Goal: Task Accomplishment & Management: Manage account settings

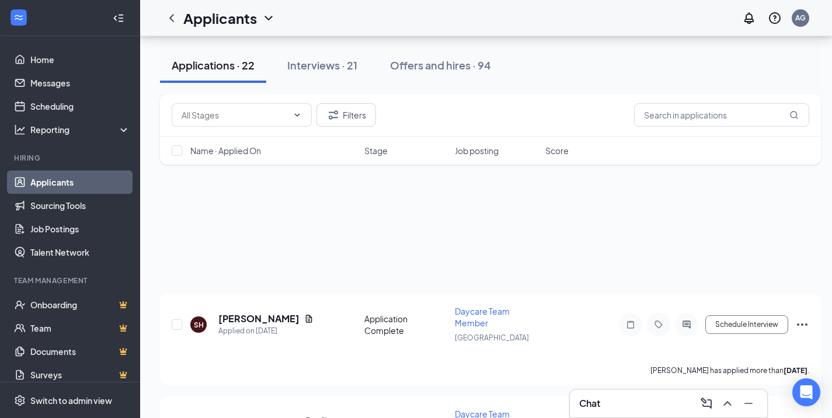
scroll to position [992, 0]
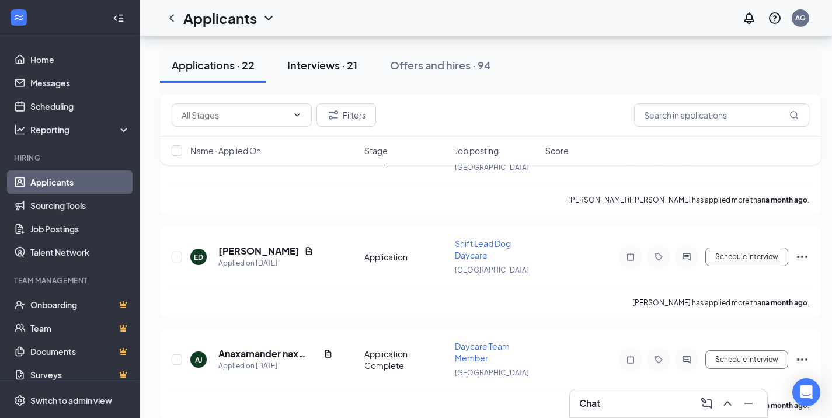
click at [303, 61] on div "Interviews · 21" at bounding box center [322, 65] width 70 height 15
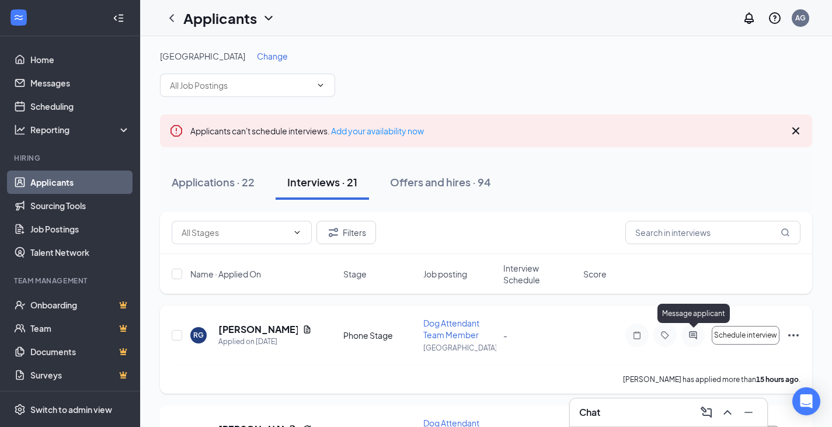
click at [690, 333] on icon "ActiveChat" at bounding box center [693, 334] width 14 height 9
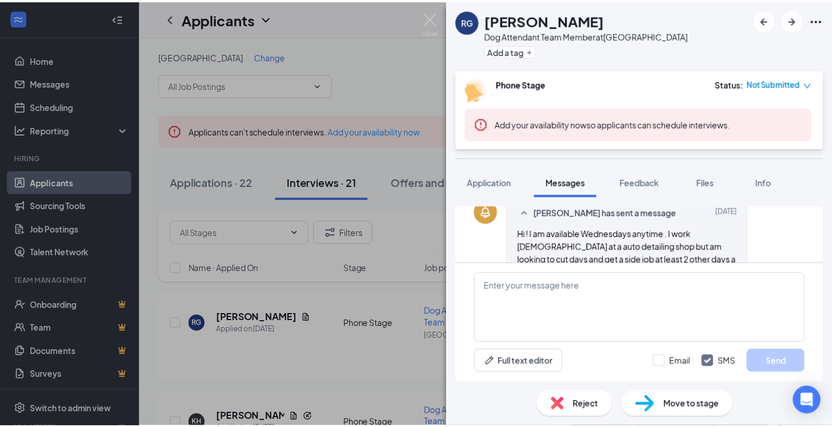
scroll to position [264, 0]
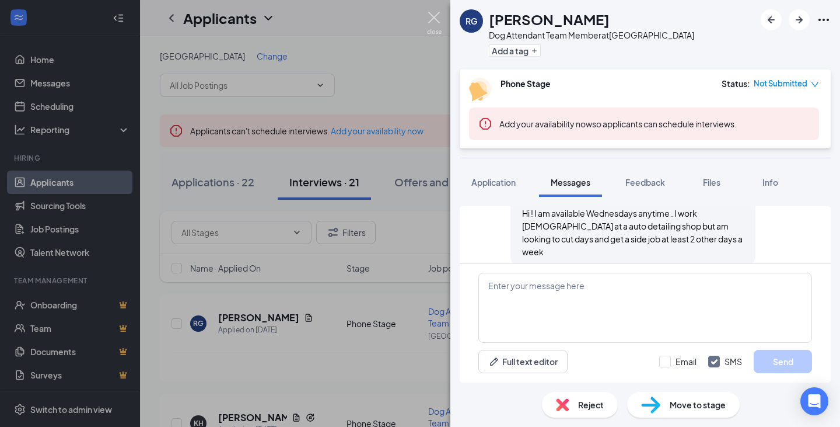
click at [438, 18] on img at bounding box center [434, 23] width 15 height 23
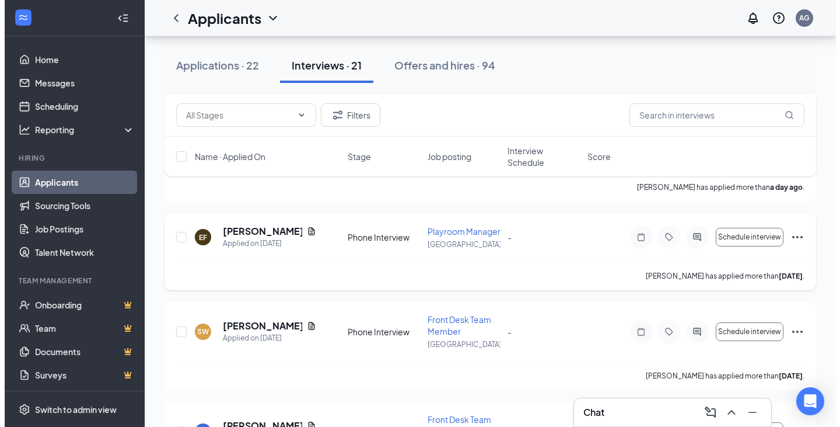
scroll to position [350, 0]
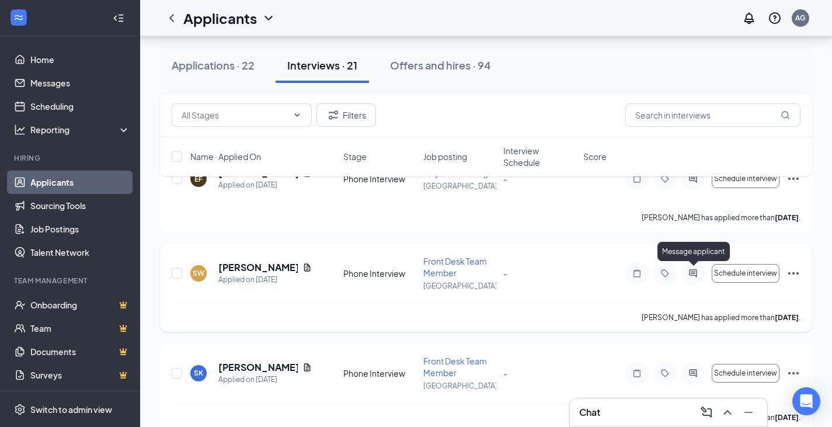
click at [691, 271] on icon "ActiveChat" at bounding box center [693, 272] width 14 height 9
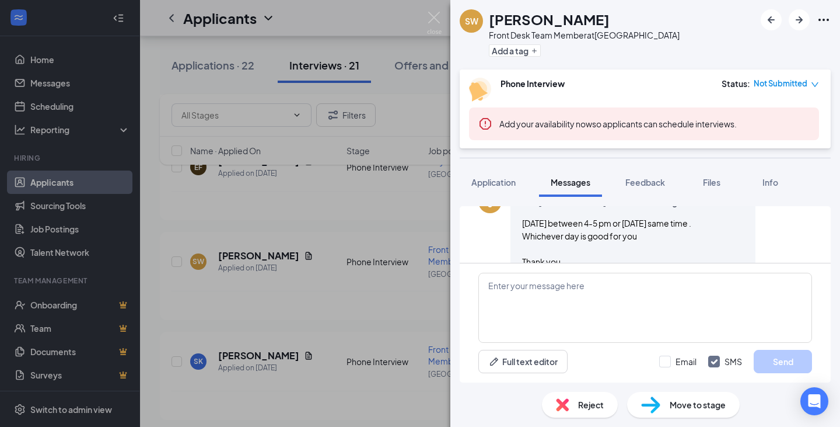
scroll to position [245, 0]
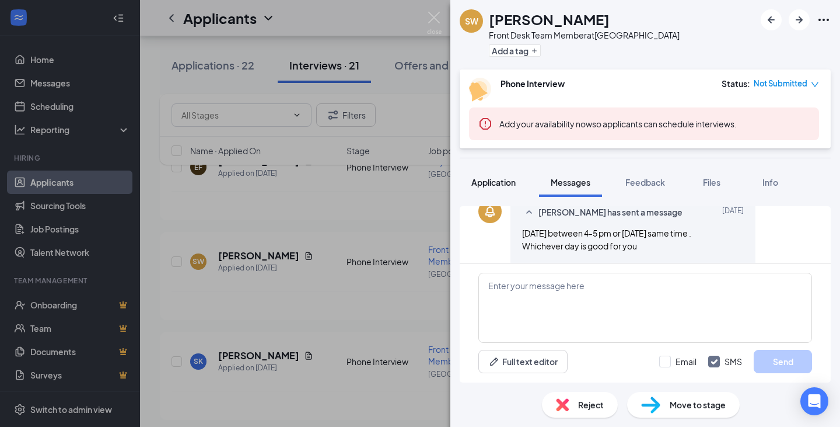
click at [480, 183] on span "Application" at bounding box center [493, 182] width 44 height 11
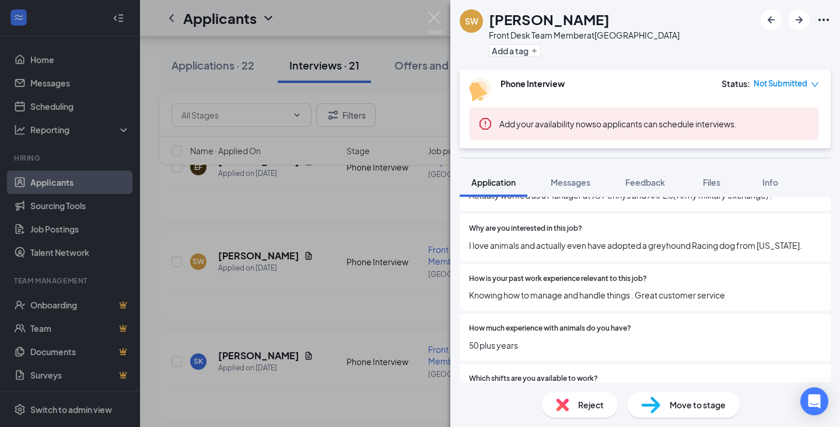
scroll to position [350, 0]
click at [739, 20] on div "SW [PERSON_NAME] Front Desk Team Member at [GEOGRAPHIC_DATA] Add a tag" at bounding box center [645, 34] width 390 height 69
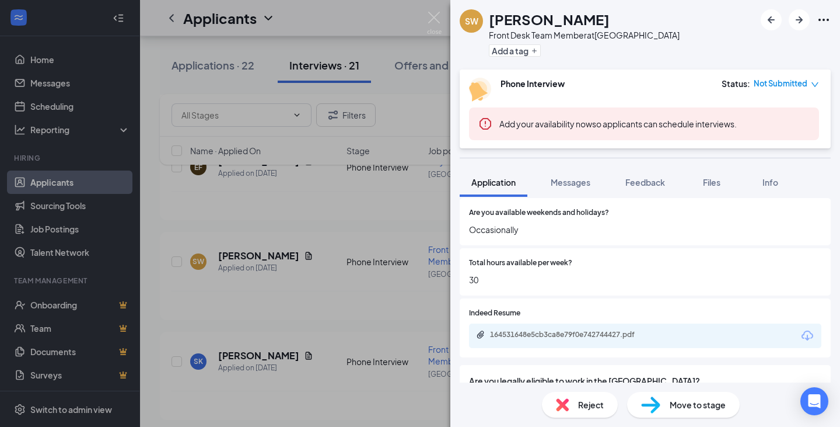
scroll to position [759, 0]
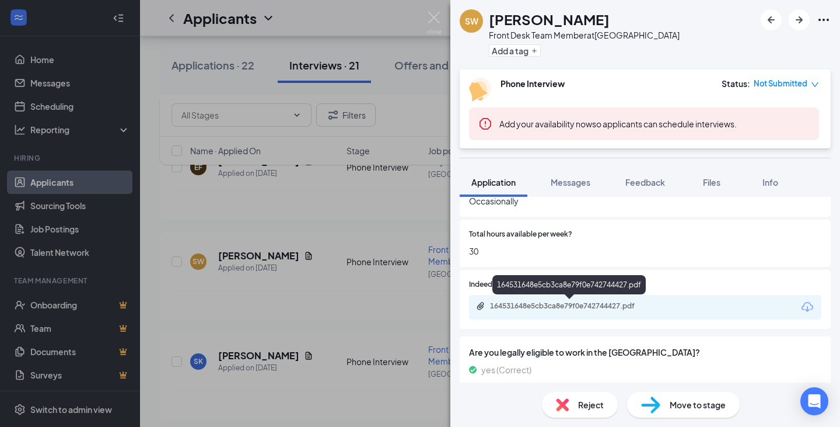
click at [504, 304] on div "164531648e5cb3ca8e79f0e742744427.pdf" at bounding box center [571, 305] width 163 height 9
click at [581, 400] on span "Reject" at bounding box center [591, 404] width 26 height 13
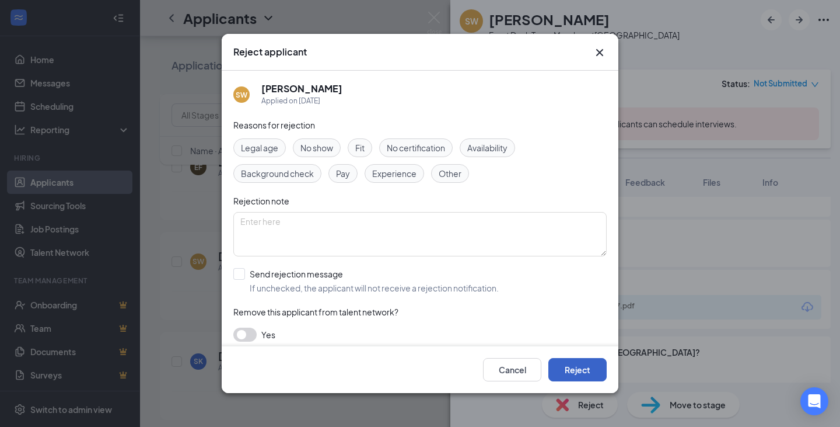
click at [579, 361] on button "Reject" at bounding box center [578, 369] width 58 height 23
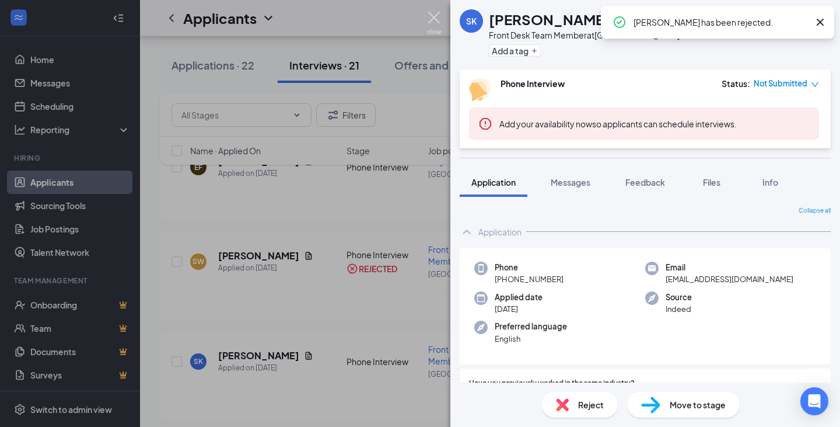
click at [434, 13] on img at bounding box center [434, 23] width 15 height 23
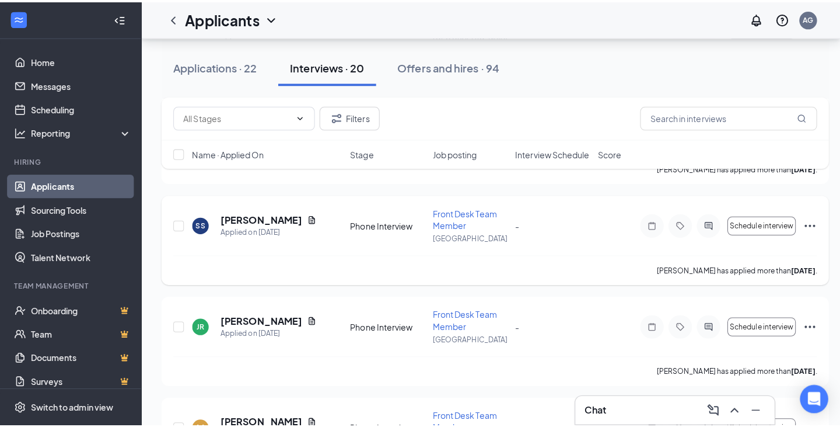
scroll to position [525, 0]
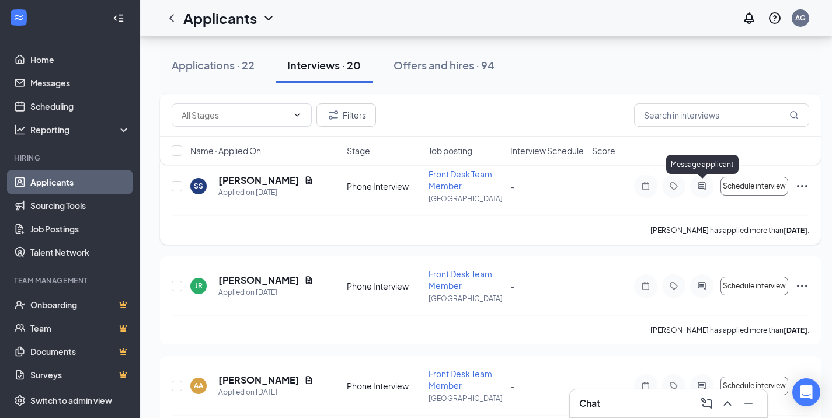
click at [700, 181] on icon "ActiveChat" at bounding box center [701, 185] width 14 height 9
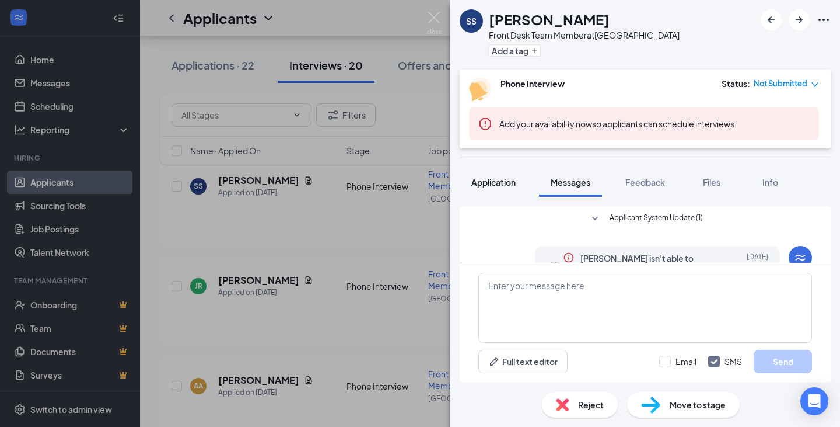
scroll to position [176, 0]
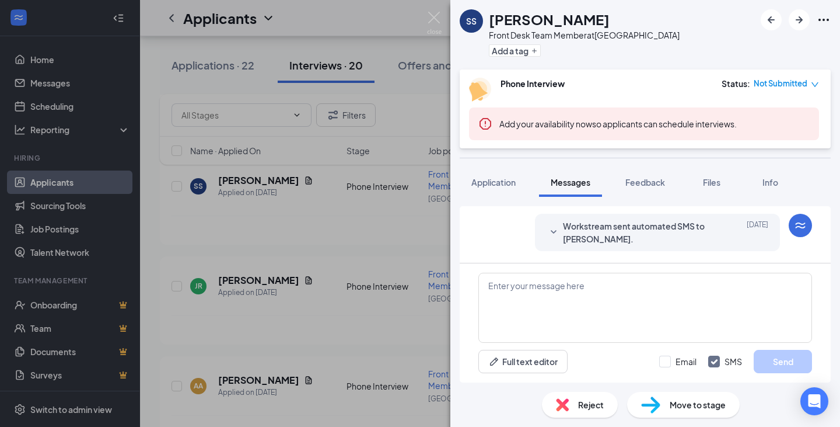
click at [503, 180] on span "Application" at bounding box center [493, 182] width 44 height 11
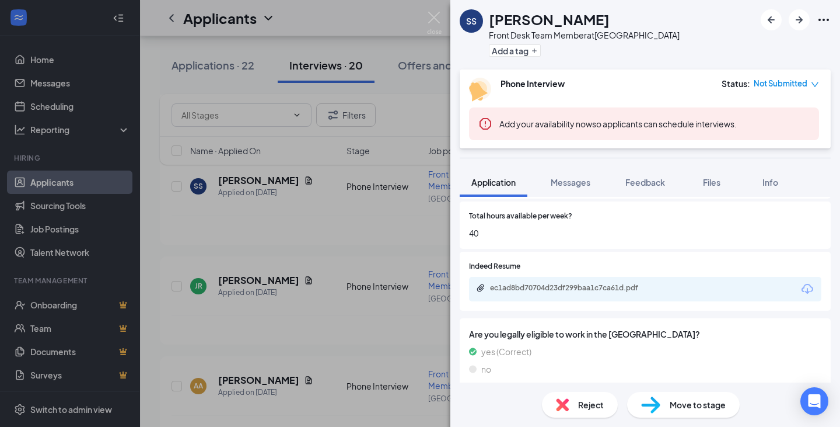
scroll to position [817, 0]
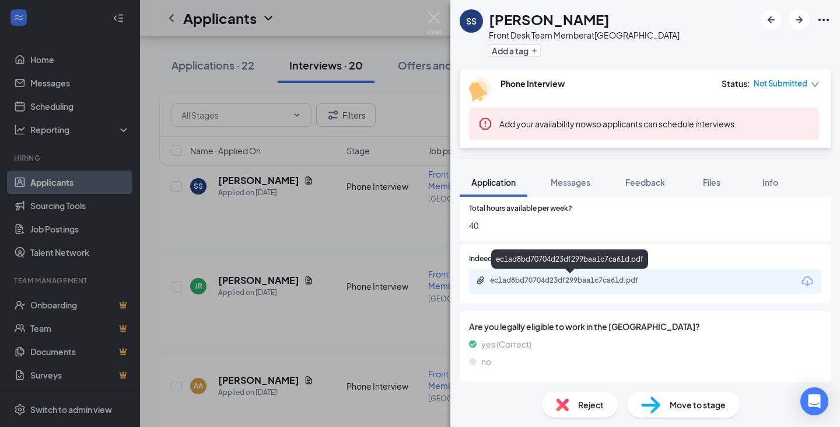
click at [512, 280] on div "ec1ad8bd70704d23df299baa1c7ca61d.pdf" at bounding box center [571, 279] width 163 height 9
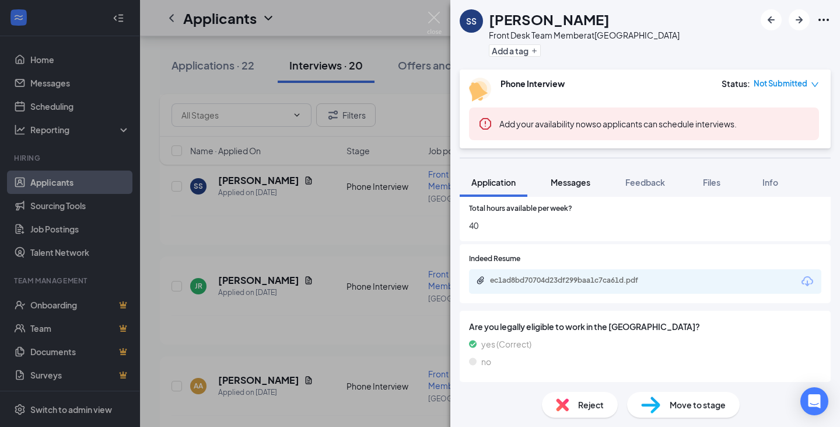
click at [574, 178] on span "Messages" at bounding box center [571, 182] width 40 height 11
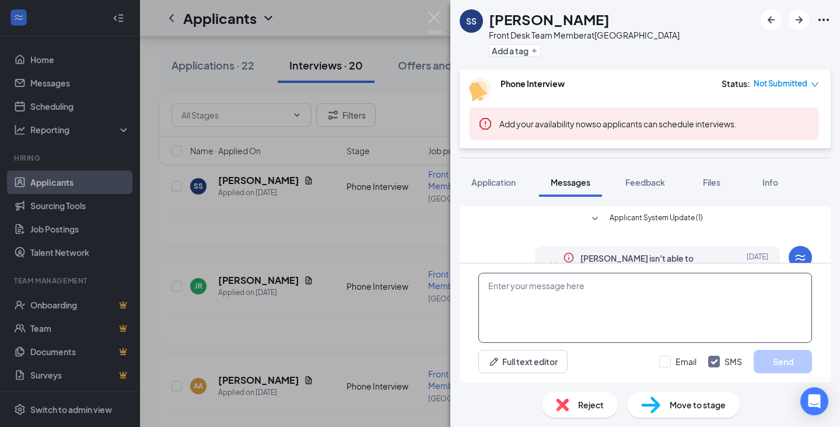
scroll to position [176, 0]
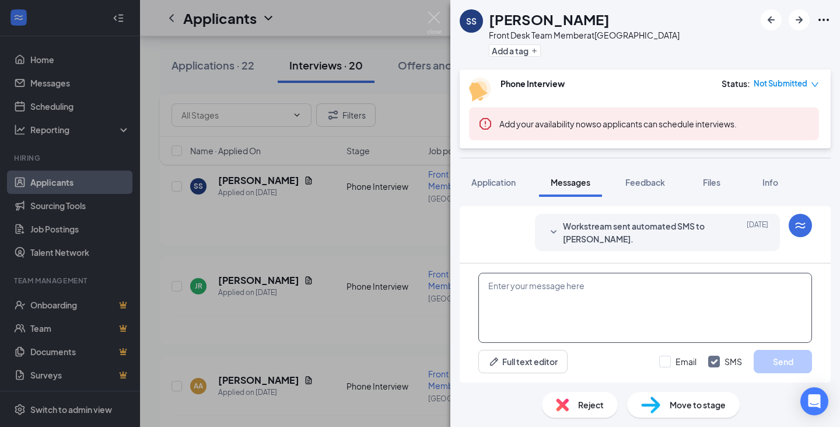
click at [532, 288] on textarea at bounding box center [645, 308] width 334 height 70
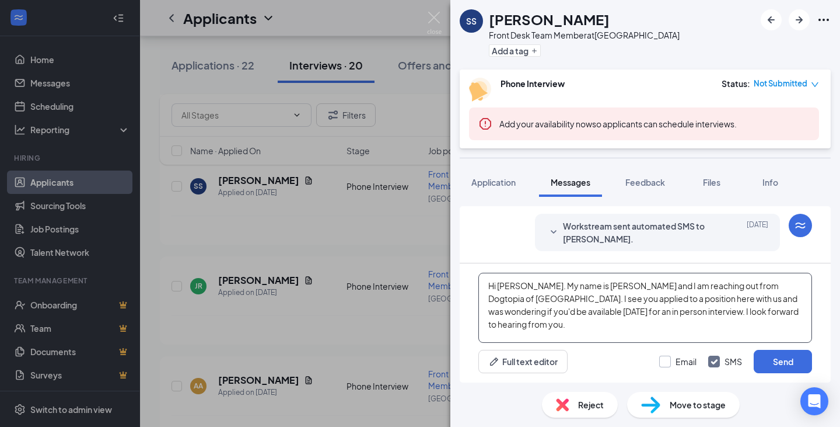
type textarea "Hi [PERSON_NAME]. My name is [PERSON_NAME] and I am reaching out from Dogtopia …"
click at [664, 357] on input "Email" at bounding box center [677, 361] width 37 height 12
checkbox input "true"
click at [791, 365] on button "Send" at bounding box center [783, 361] width 58 height 23
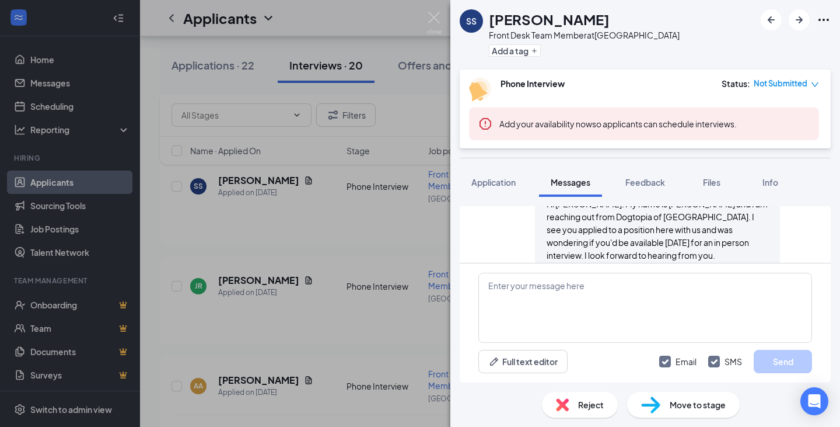
scroll to position [428, 0]
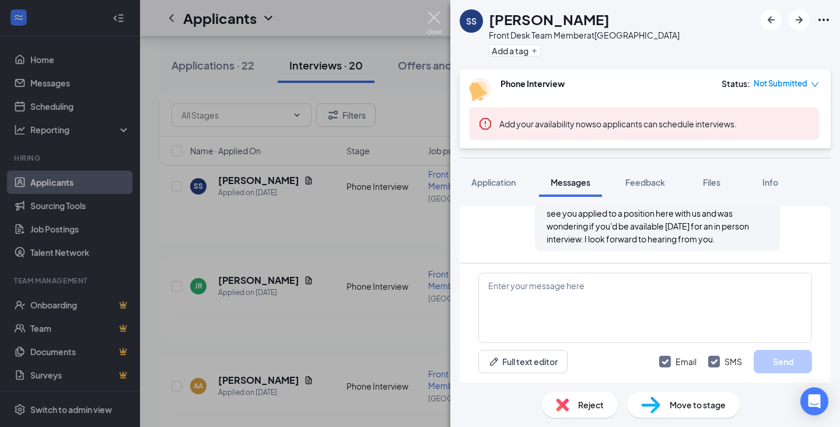
click at [431, 19] on img at bounding box center [434, 23] width 15 height 23
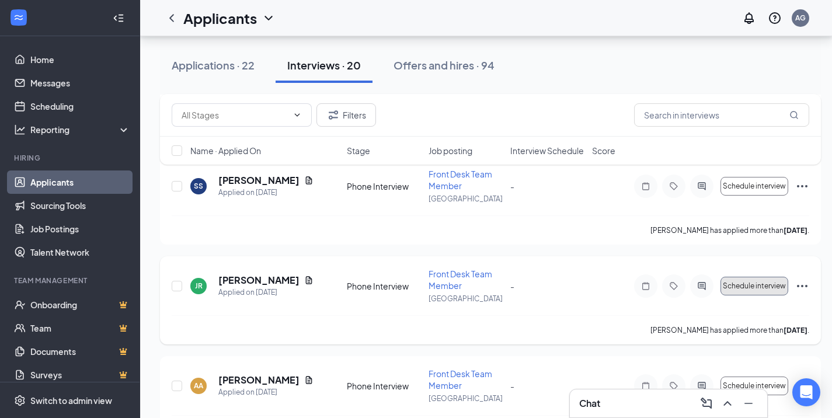
click at [720, 284] on button "Schedule interview" at bounding box center [754, 286] width 68 height 19
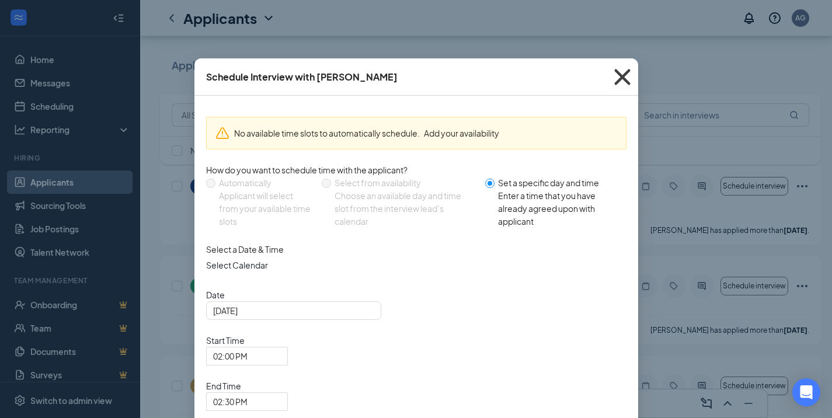
drag, startPoint x: 614, startPoint y: 78, endPoint x: 630, endPoint y: 123, distance: 48.2
click at [614, 78] on icon "Cross" at bounding box center [622, 77] width 32 height 32
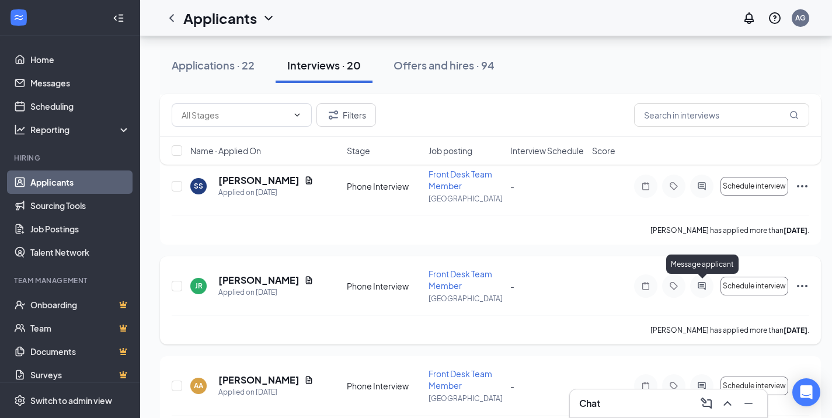
click at [698, 284] on icon "ActiveChat" at bounding box center [701, 285] width 14 height 9
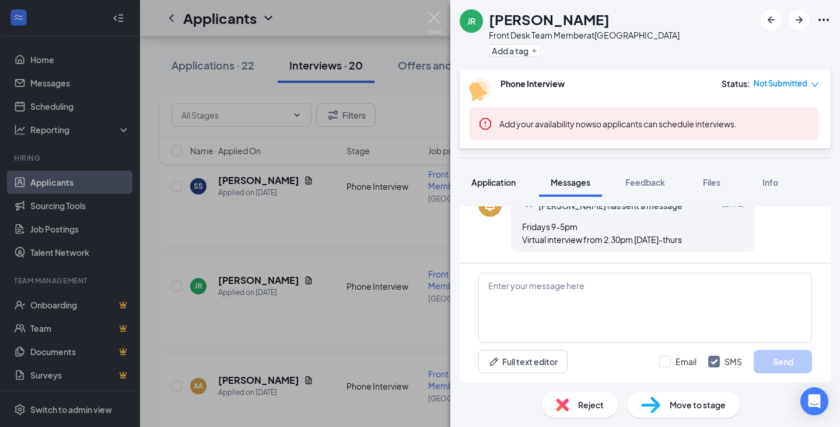
scroll to position [252, 0]
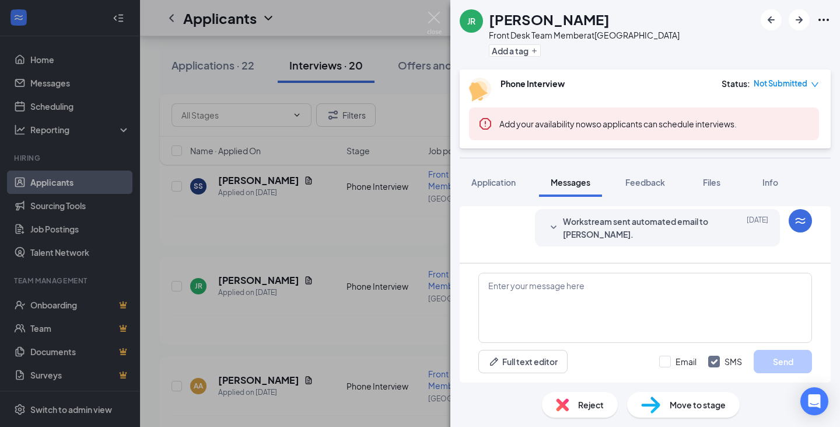
scroll to position [252, 0]
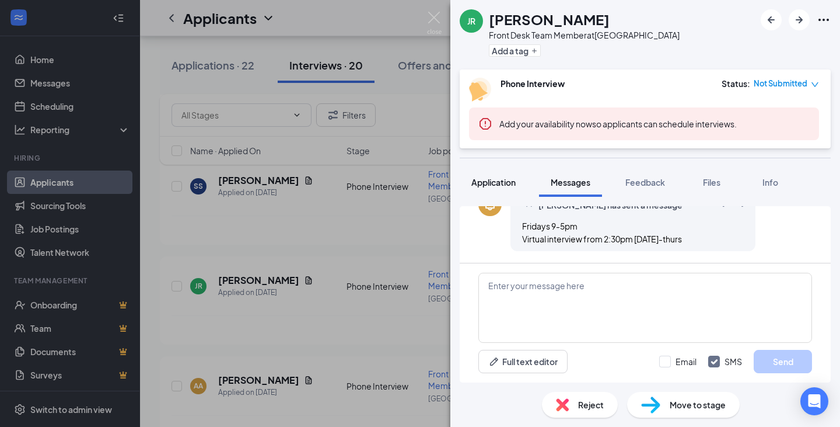
click at [497, 184] on span "Application" at bounding box center [493, 182] width 44 height 11
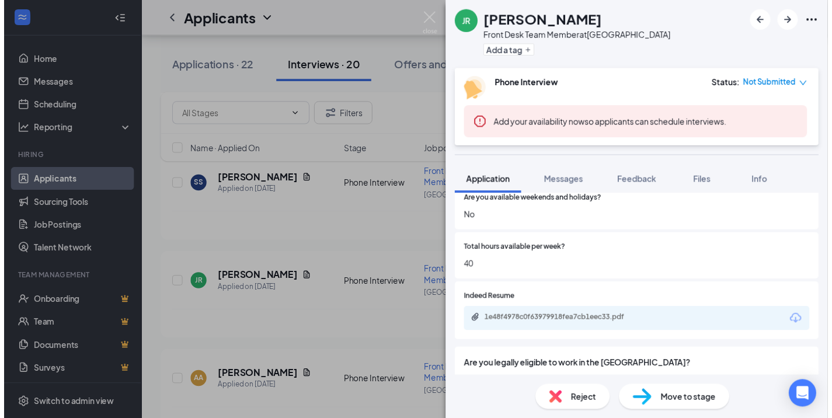
scroll to position [817, 0]
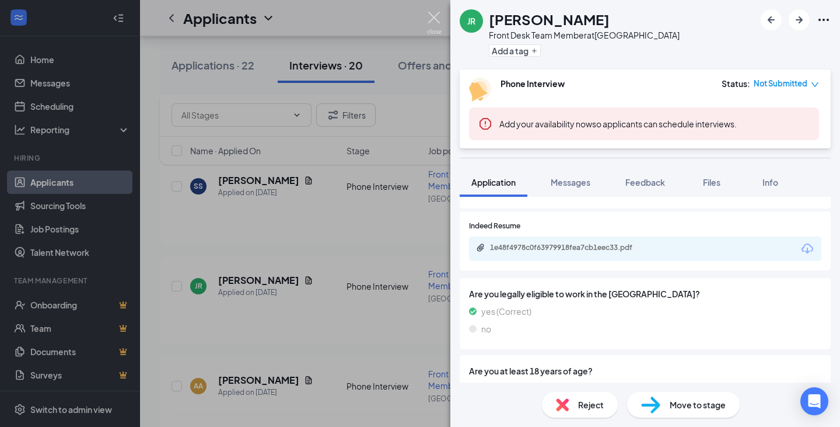
click at [435, 20] on img at bounding box center [434, 23] width 15 height 23
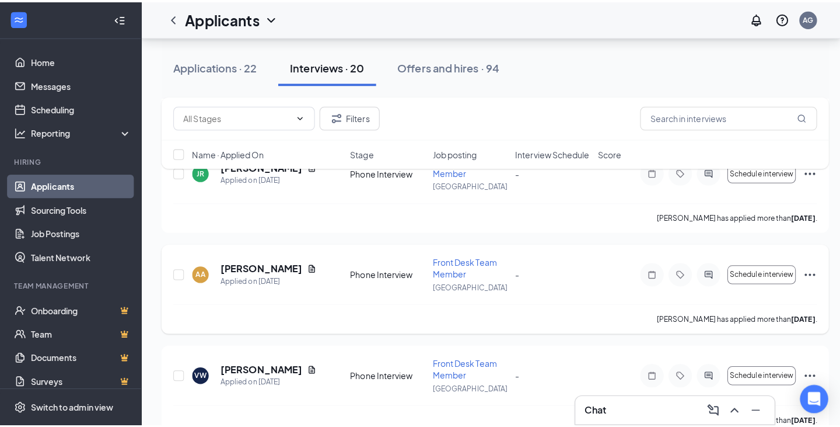
scroll to position [642, 0]
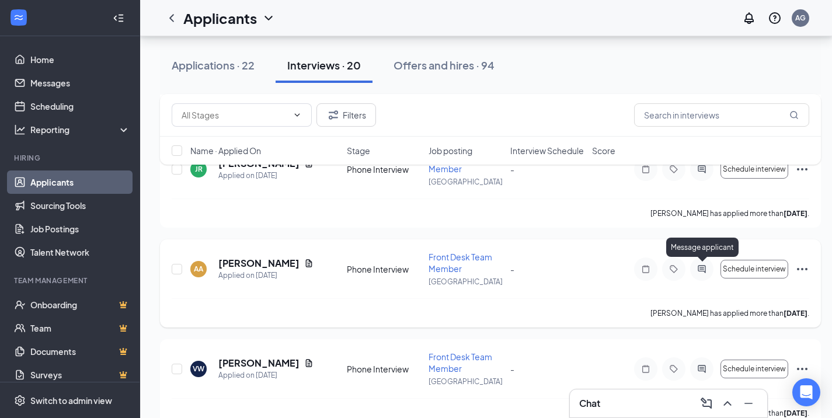
click at [698, 269] on icon "ActiveChat" at bounding box center [701, 268] width 14 height 9
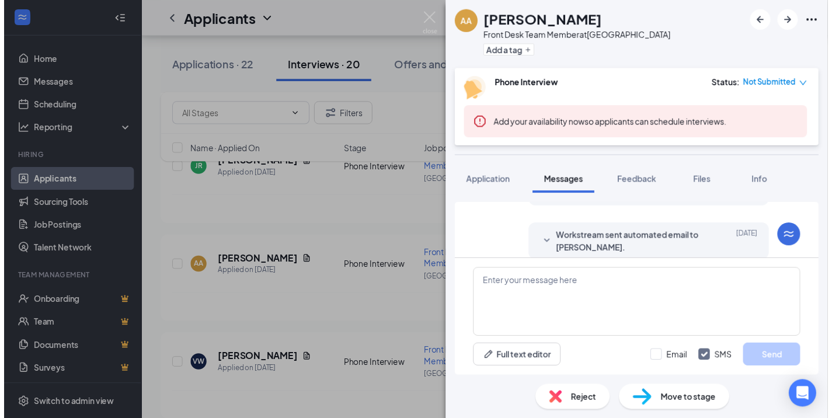
scroll to position [180, 0]
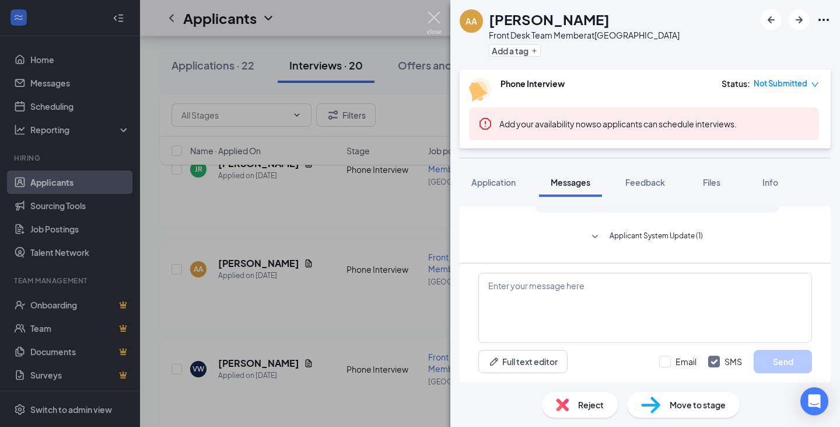
click at [432, 18] on img at bounding box center [434, 23] width 15 height 23
click at [433, 23] on img at bounding box center [434, 23] width 15 height 23
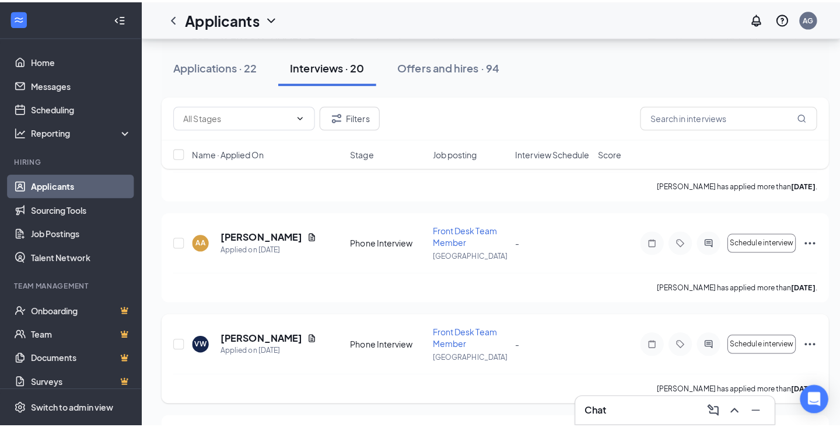
scroll to position [700, 0]
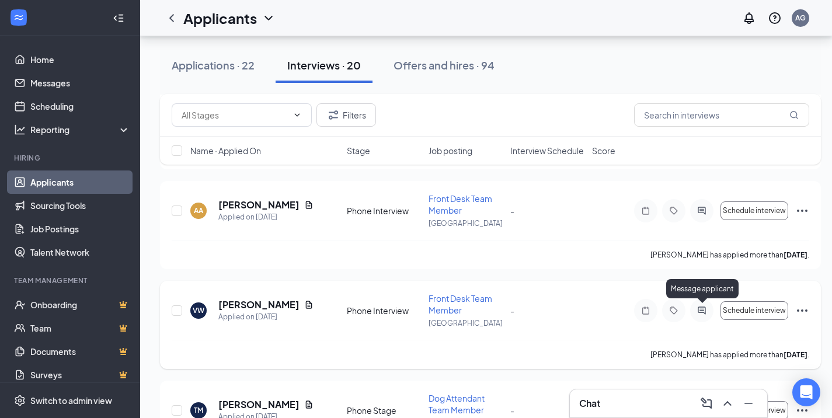
click at [698, 313] on icon "ActiveChat" at bounding box center [701, 310] width 14 height 9
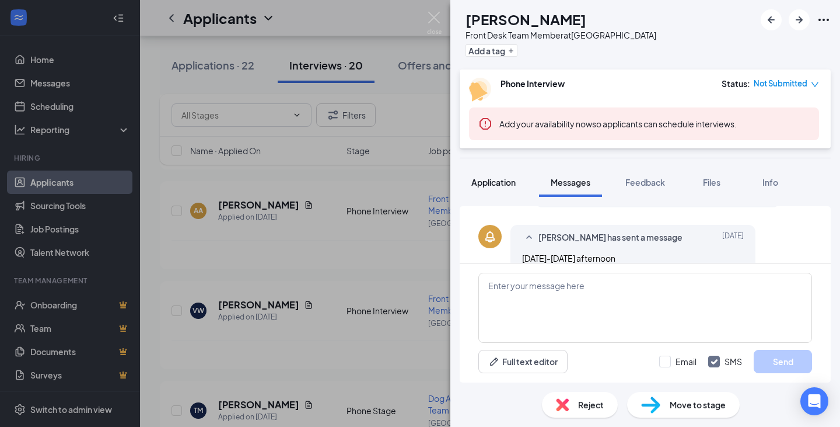
scroll to position [239, 0]
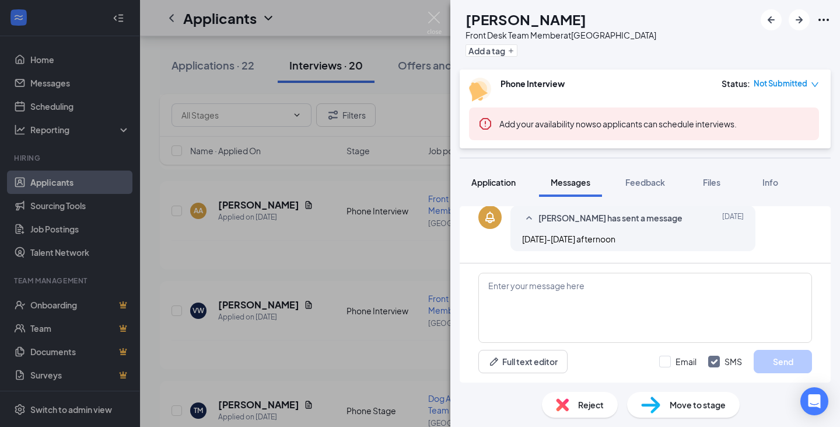
click at [497, 184] on span "Application" at bounding box center [493, 182] width 44 height 11
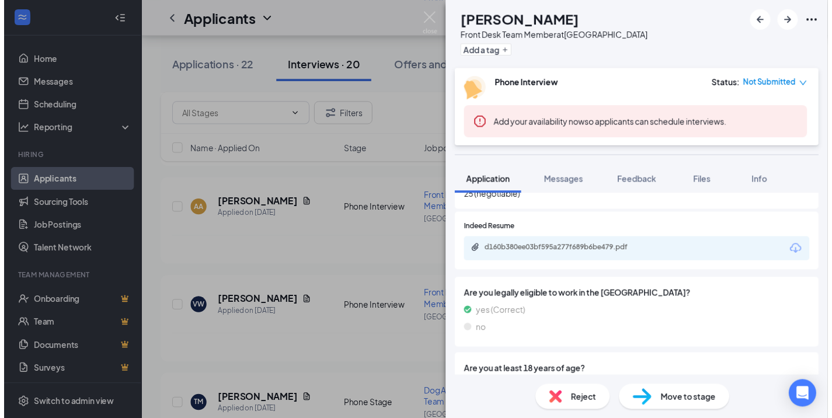
scroll to position [817, 0]
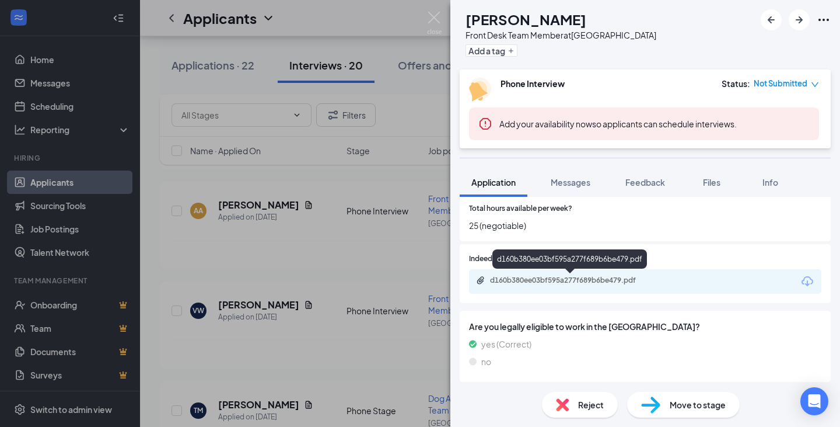
click at [506, 278] on div "d160b380ee03bf595a277f689b6be479.pdf" at bounding box center [571, 279] width 163 height 9
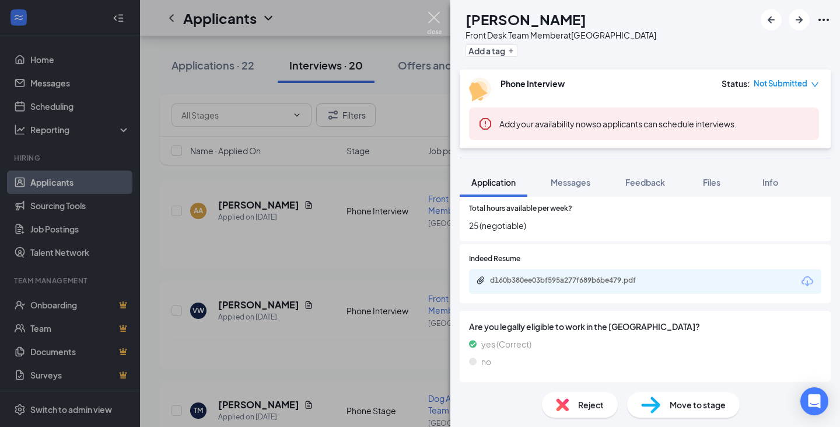
click at [431, 22] on img at bounding box center [434, 23] width 15 height 23
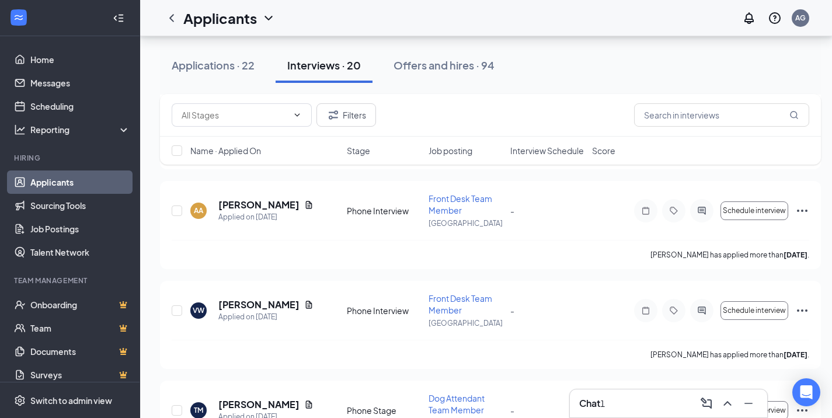
click at [650, 399] on div "Chat 1" at bounding box center [668, 403] width 179 height 19
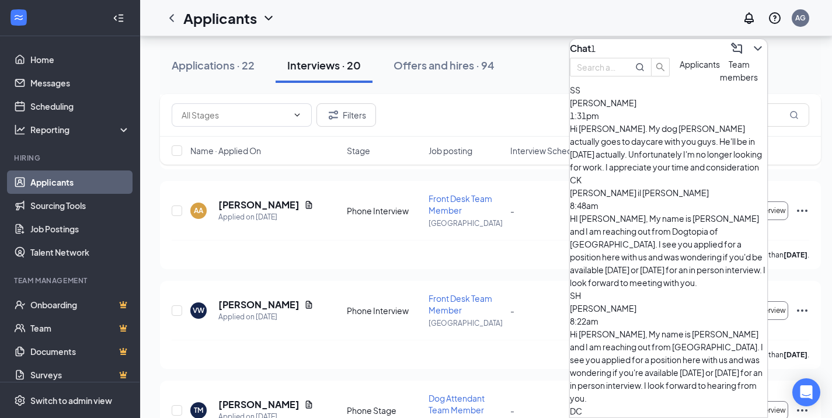
click at [629, 158] on div "SS [PERSON_NAME] 1:31pm Hi [PERSON_NAME]. My dog [PERSON_NAME] actually goes to…" at bounding box center [668, 128] width 197 height 90
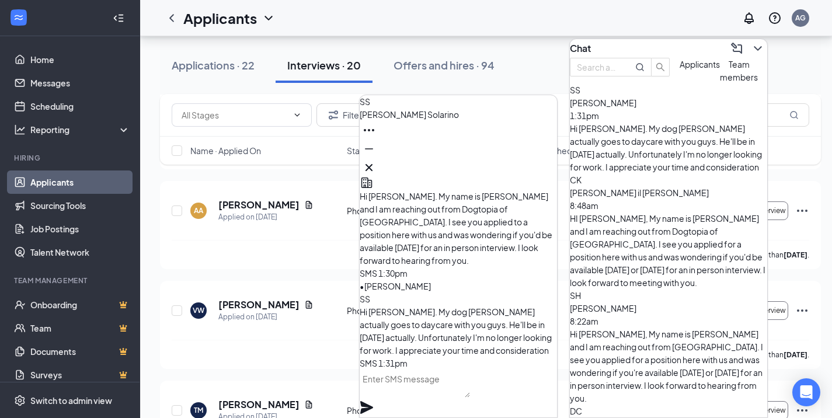
click at [413, 394] on textarea at bounding box center [414, 383] width 110 height 28
click at [376, 165] on icon "Cross" at bounding box center [369, 167] width 14 height 14
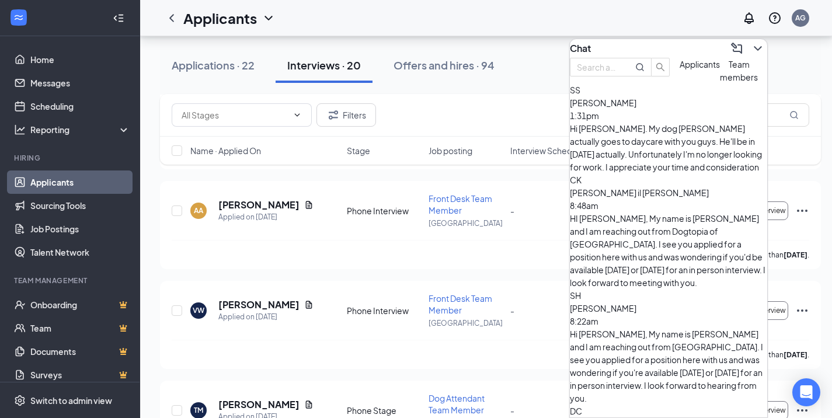
click at [646, 44] on div "Chat" at bounding box center [668, 48] width 197 height 19
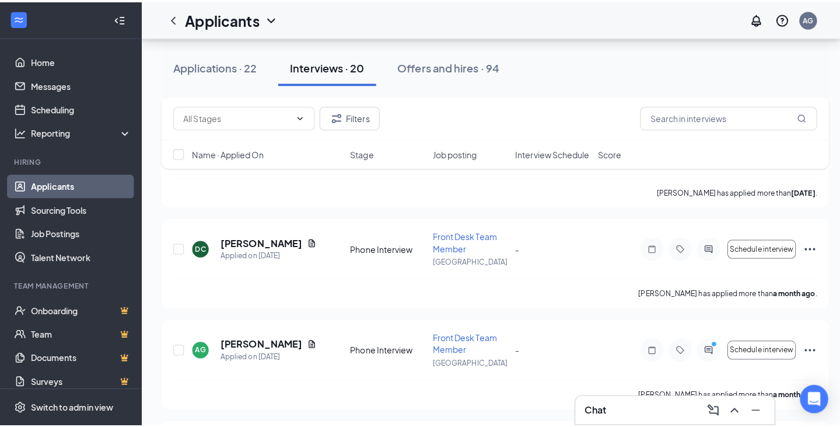
scroll to position [1576, 0]
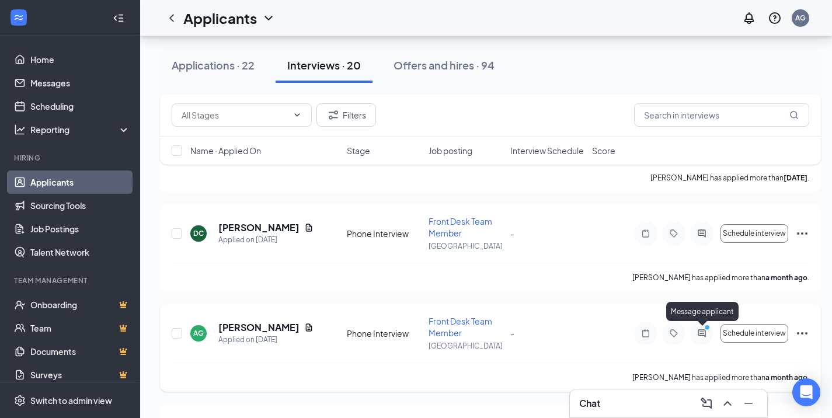
click at [705, 330] on icon "PrimaryDot" at bounding box center [708, 328] width 14 height 9
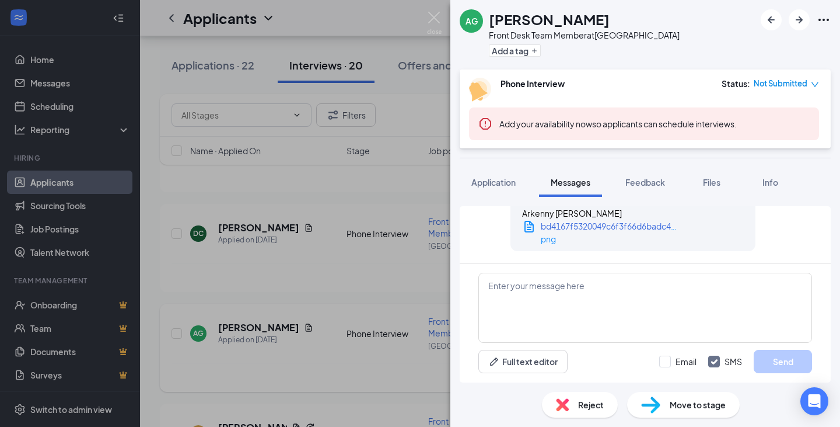
scroll to position [1298, 0]
click at [642, 221] on span "bd4167f5320049c6f3f66d6badc47f4b.png" at bounding box center [624, 226] width 166 height 11
click at [433, 13] on img at bounding box center [434, 23] width 15 height 23
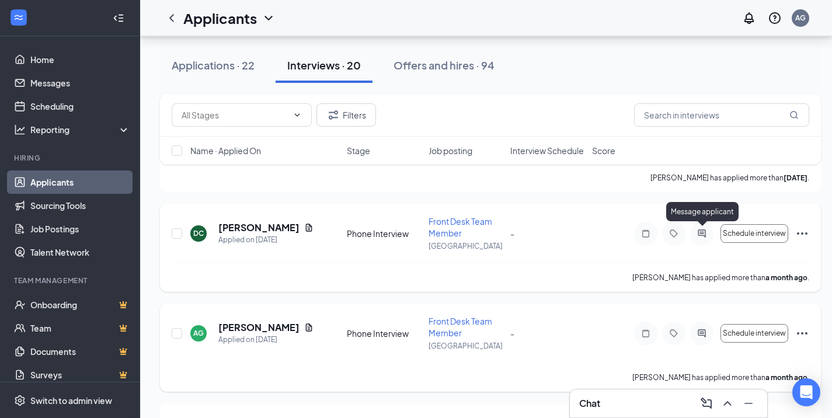
click at [701, 231] on icon "ActiveChat" at bounding box center [701, 233] width 14 height 9
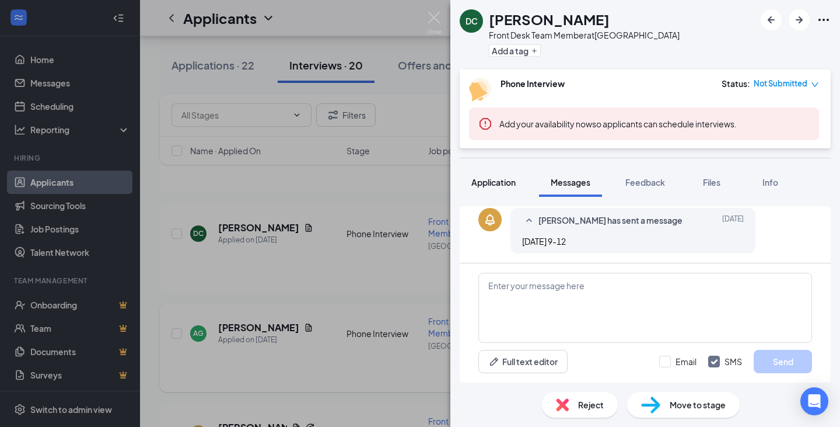
scroll to position [239, 0]
click at [505, 186] on span "Application" at bounding box center [493, 182] width 44 height 11
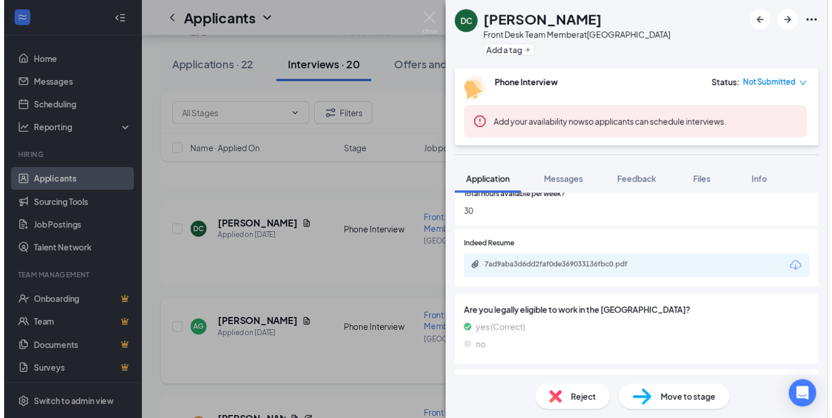
scroll to position [817, 0]
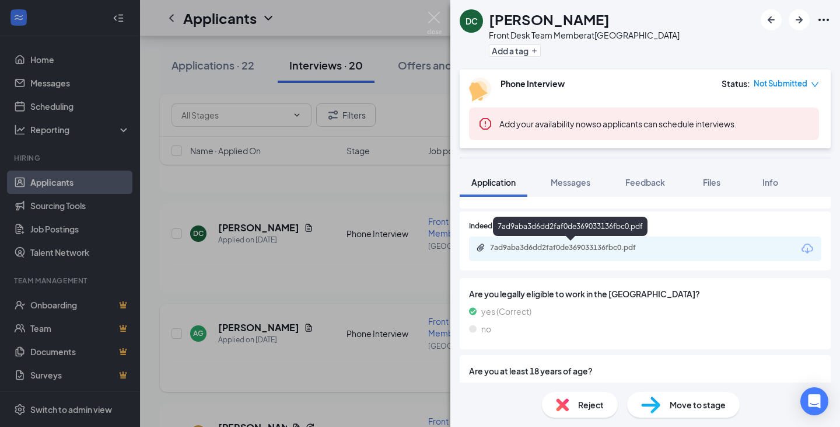
click at [585, 248] on div "7ad9aba3d6dd2faf0de369033136fbc0.pdf" at bounding box center [571, 247] width 163 height 9
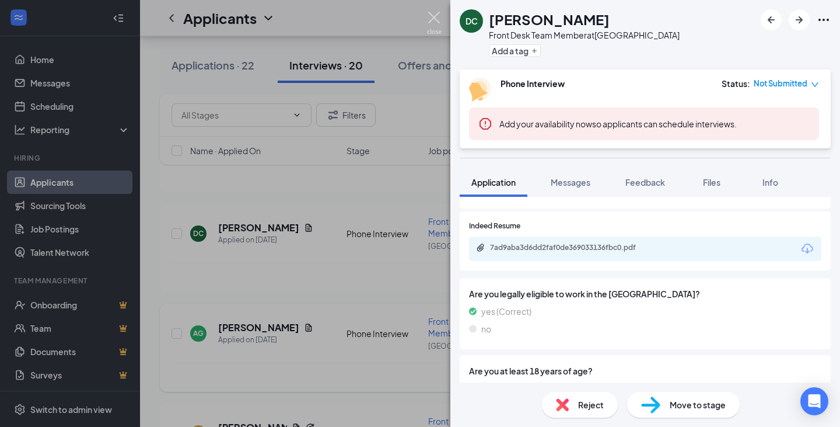
click at [435, 13] on img at bounding box center [434, 23] width 15 height 23
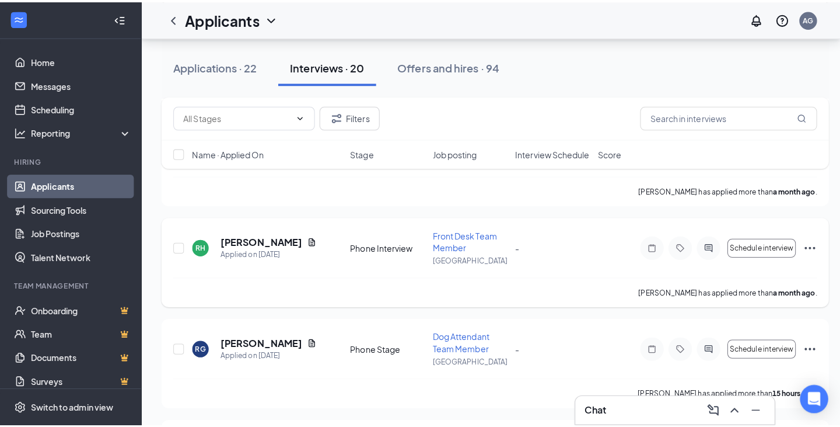
scroll to position [1984, 0]
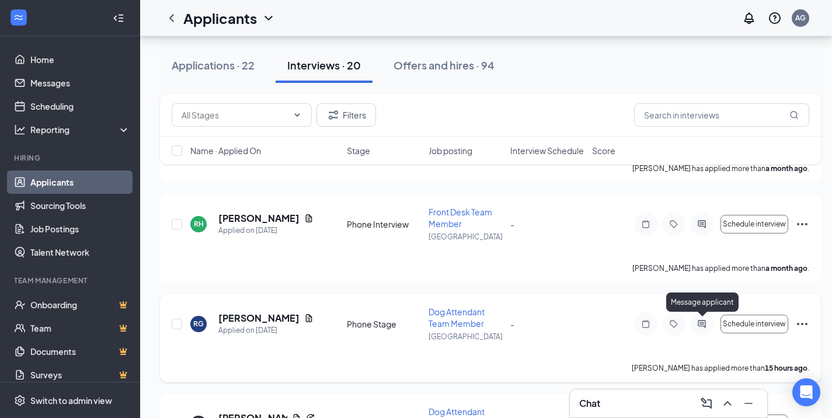
click at [700, 319] on icon "ActiveChat" at bounding box center [701, 323] width 14 height 9
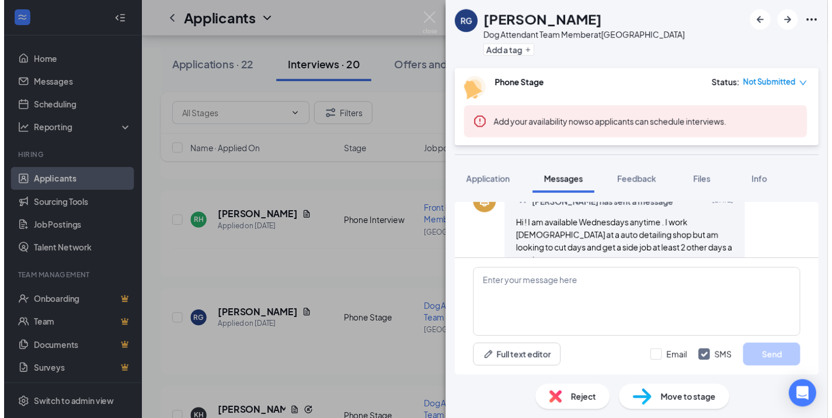
scroll to position [264, 0]
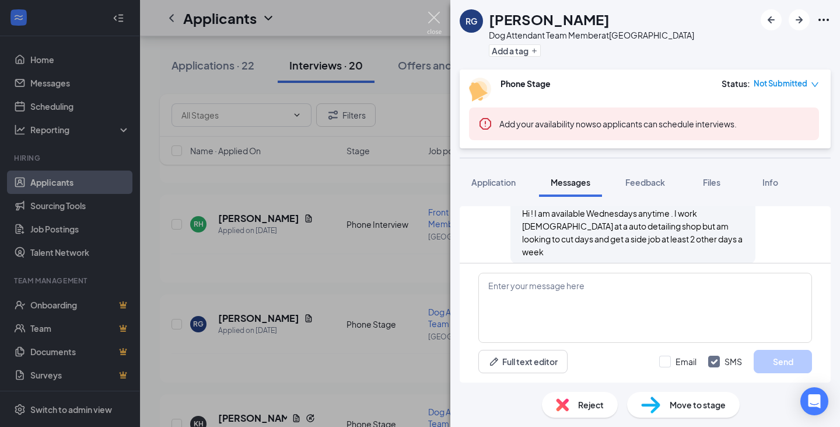
click at [436, 18] on img at bounding box center [434, 23] width 15 height 23
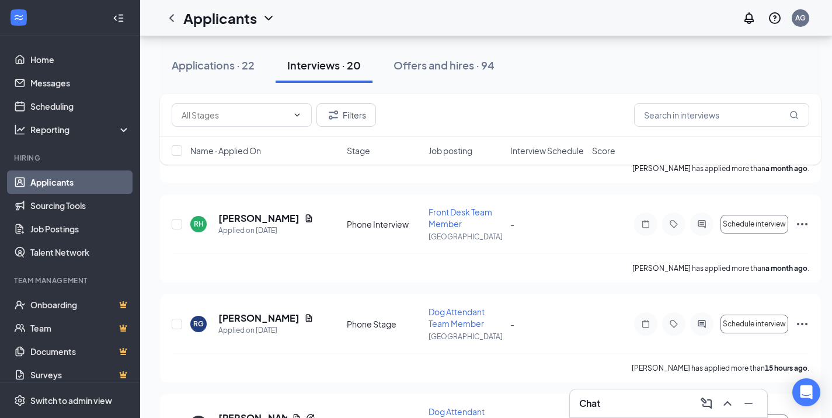
click at [269, 47] on div "Applications · 22 Interviews · 20 Offers and hires · 94" at bounding box center [490, 65] width 661 height 58
